Goal: Find specific page/section: Find specific page/section

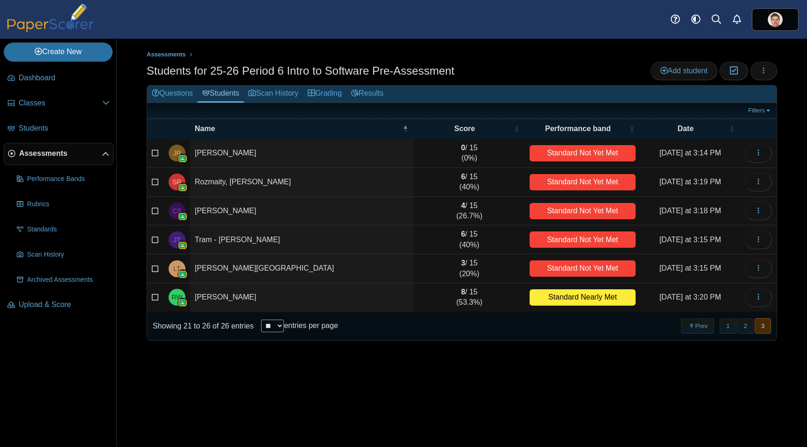
click at [60, 149] on span "Assessments" at bounding box center [60, 153] width 83 height 10
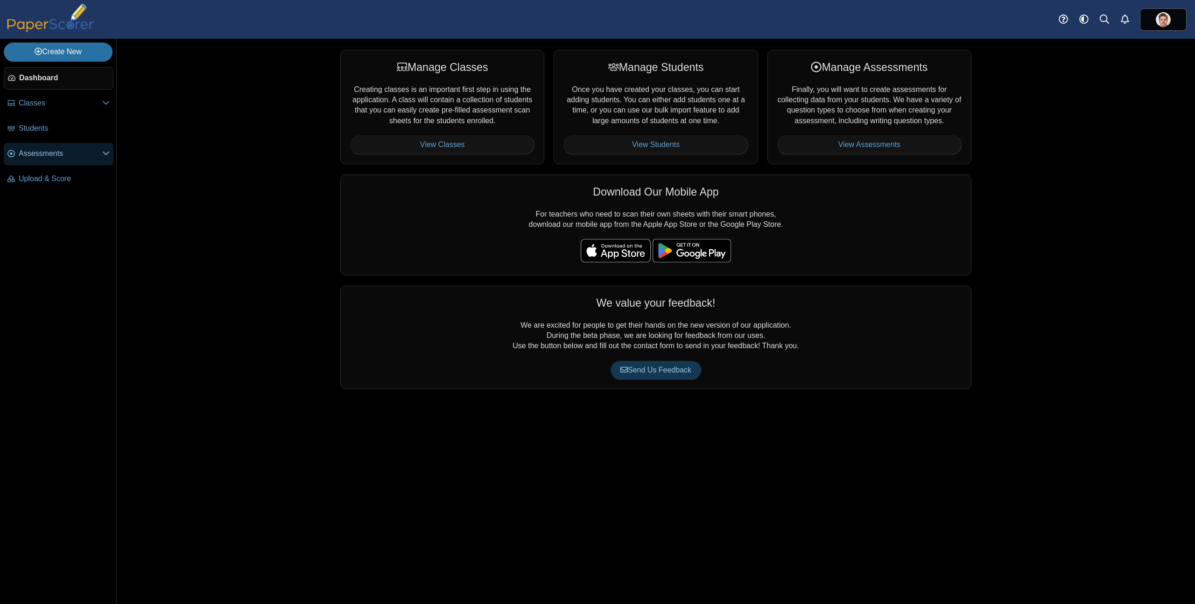
click at [44, 148] on span "Assessments" at bounding box center [61, 153] width 84 height 10
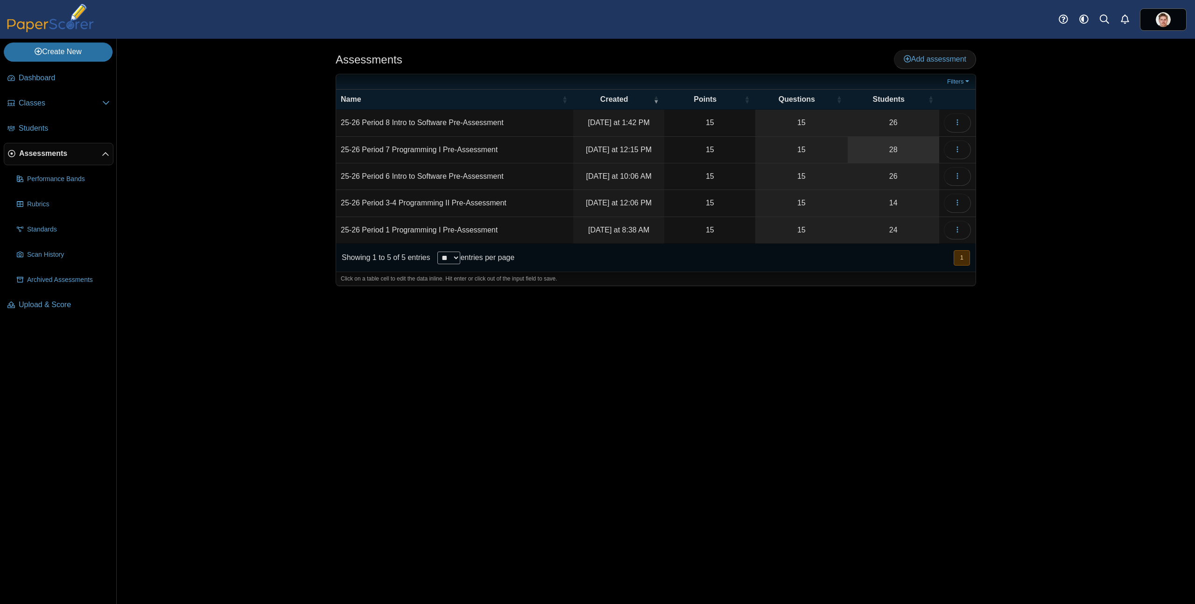
click at [912, 146] on link "28" at bounding box center [894, 150] width 92 height 26
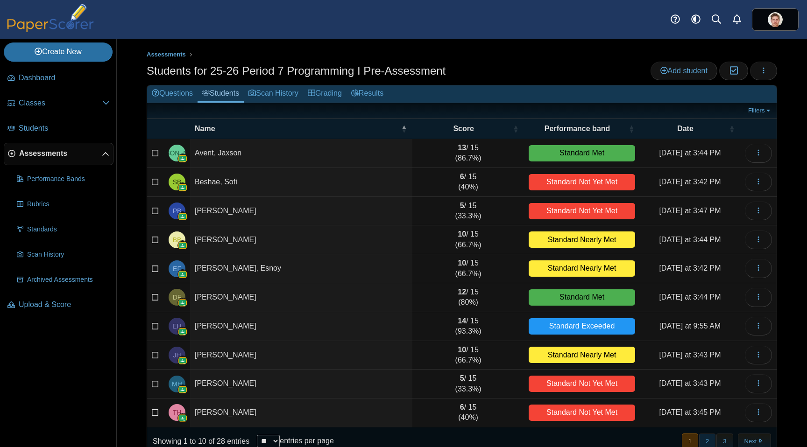
click at [699, 444] on button "2" at bounding box center [707, 441] width 16 height 15
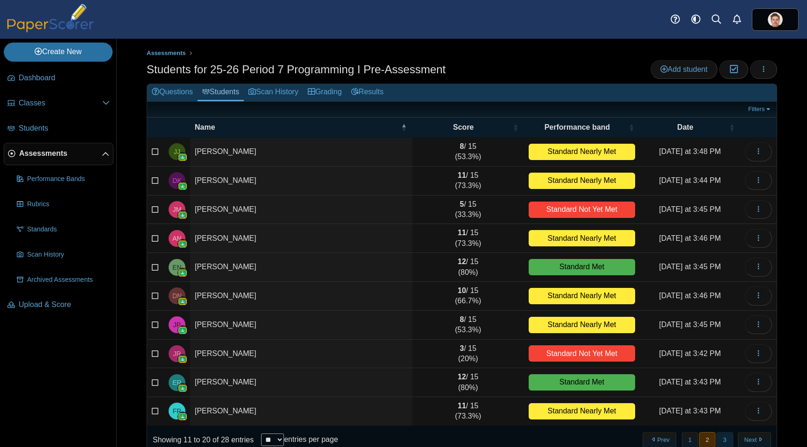
click at [717, 441] on button "3" at bounding box center [724, 439] width 16 height 15
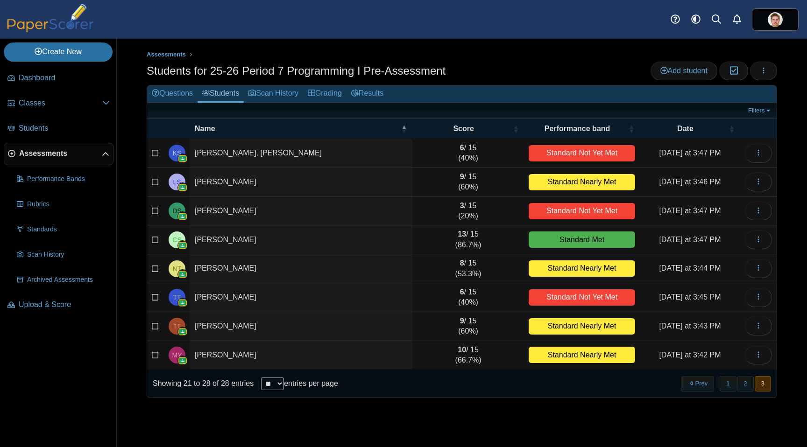
click at [45, 152] on span "Assessments" at bounding box center [60, 153] width 83 height 10
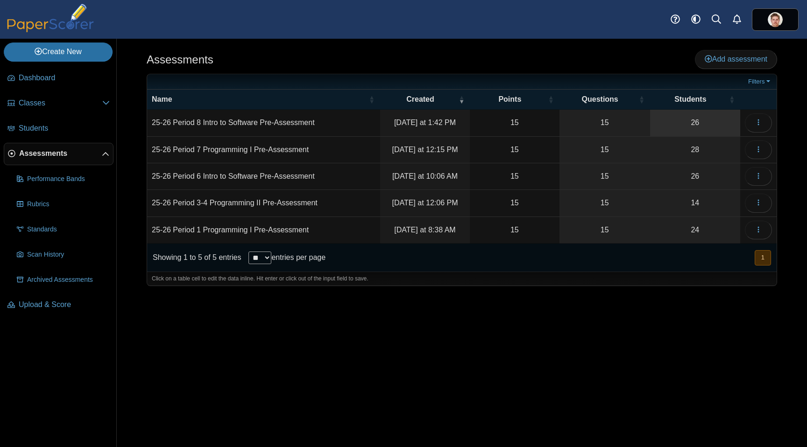
click at [669, 121] on link "26" at bounding box center [695, 123] width 90 height 26
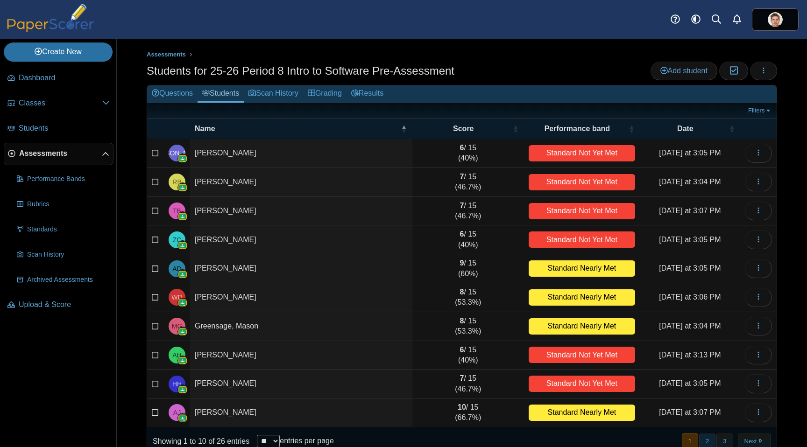
click at [700, 442] on button "2" at bounding box center [707, 441] width 16 height 15
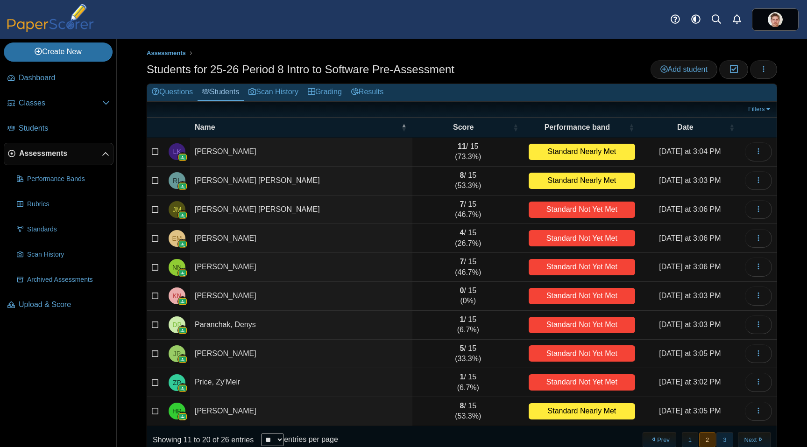
click at [718, 438] on button "3" at bounding box center [724, 439] width 16 height 15
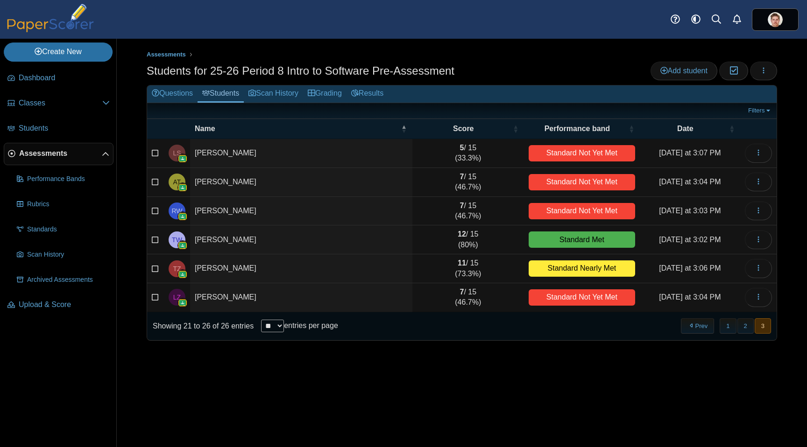
click at [49, 154] on span "Assessments" at bounding box center [60, 153] width 83 height 10
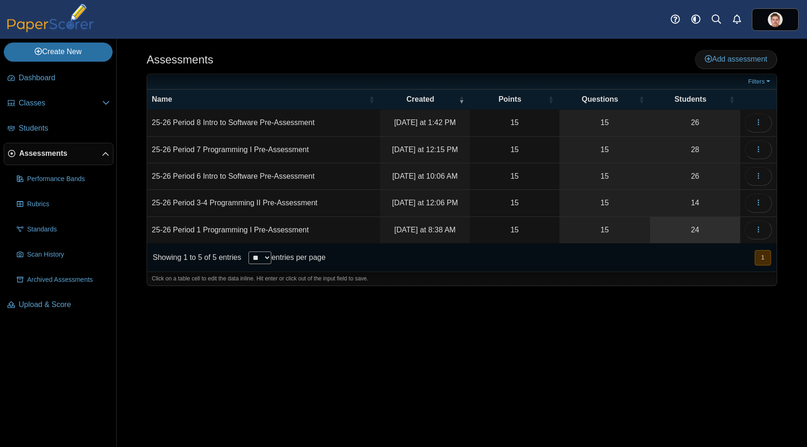
click at [681, 232] on link "24" at bounding box center [695, 230] width 90 height 26
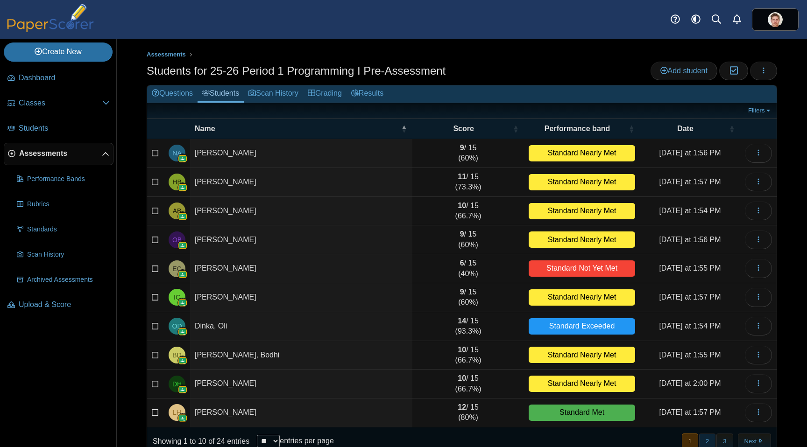
click at [701, 442] on button "2" at bounding box center [707, 441] width 16 height 15
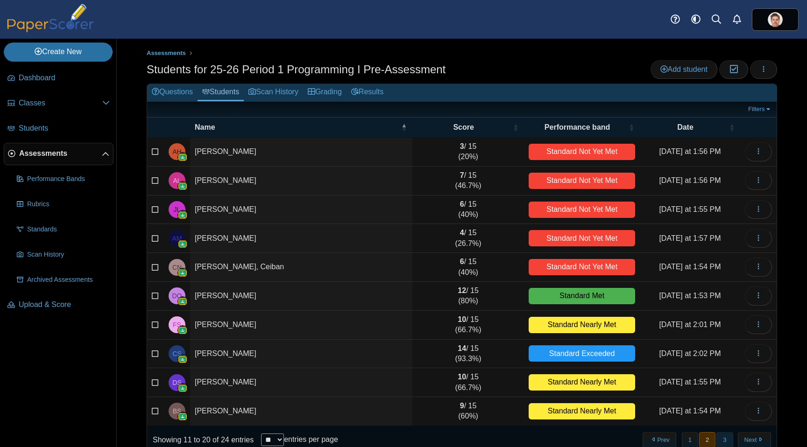
click at [718, 440] on button "3" at bounding box center [724, 439] width 16 height 15
